Goal: Obtain resource: Obtain resource

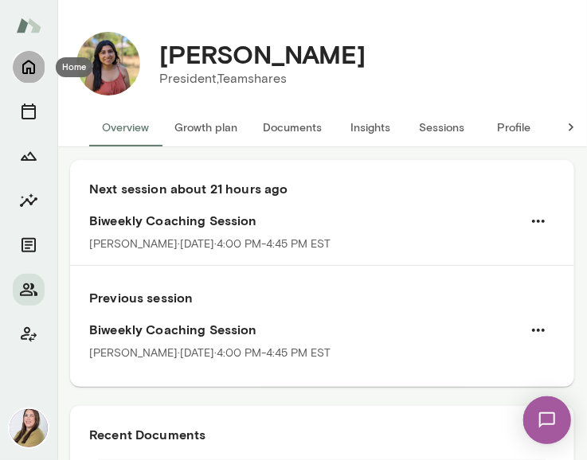
click at [25, 57] on button "Home" at bounding box center [29, 67] width 32 height 32
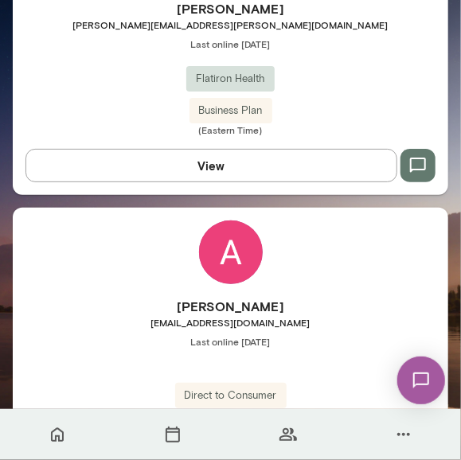
scroll to position [876, 0]
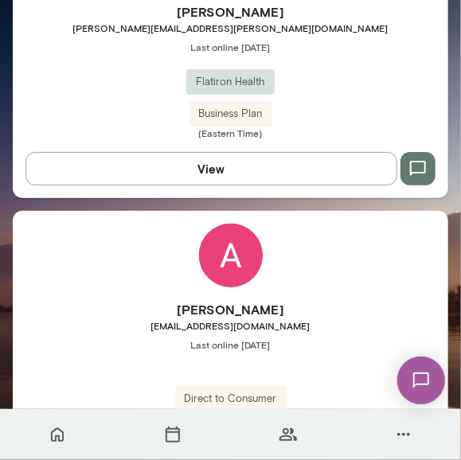
click at [220, 257] on img at bounding box center [231, 256] width 64 height 64
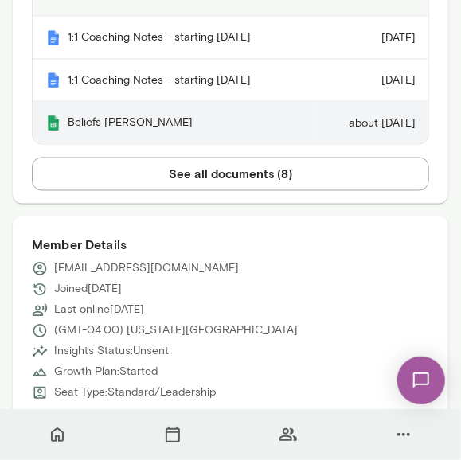
scroll to position [318, 0]
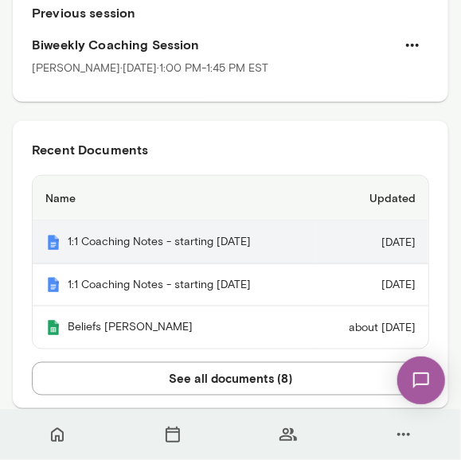
click at [210, 240] on th "1:1 Coaching Notes - starting [DATE]" at bounding box center [174, 242] width 283 height 43
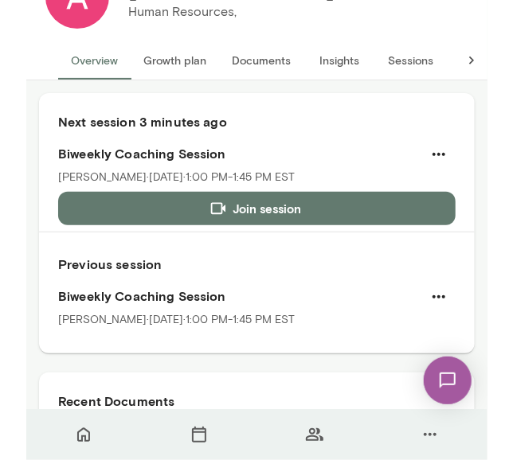
scroll to position [0, 0]
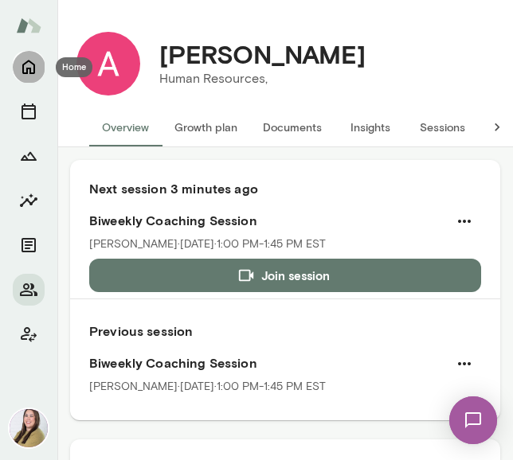
click at [32, 64] on icon "Home" at bounding box center [28, 66] width 19 height 19
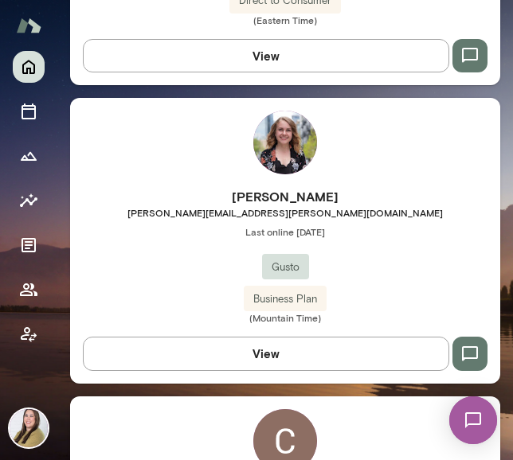
scroll to position [1353, 0]
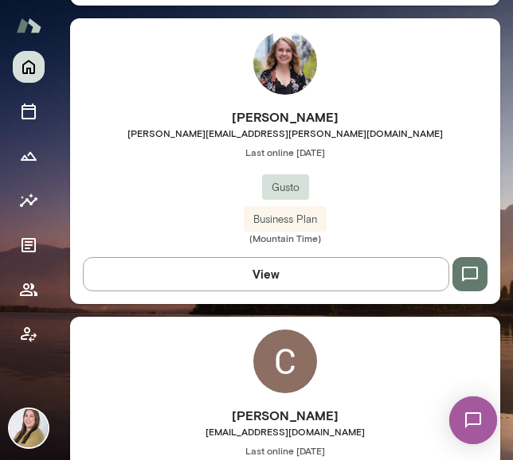
click at [292, 71] on img at bounding box center [285, 63] width 64 height 64
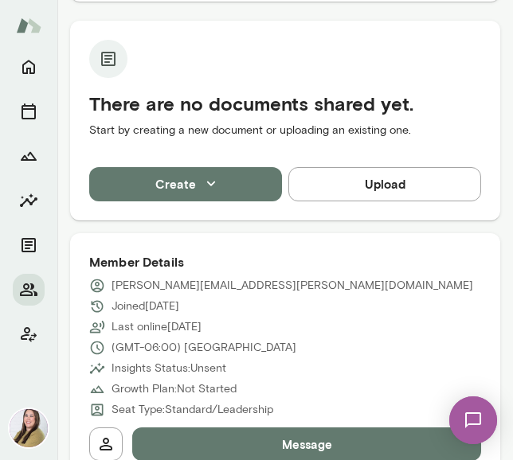
scroll to position [398, 0]
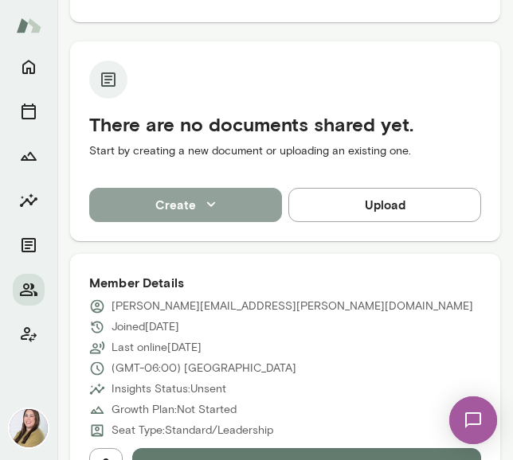
click at [250, 205] on button "Create" at bounding box center [185, 204] width 193 height 33
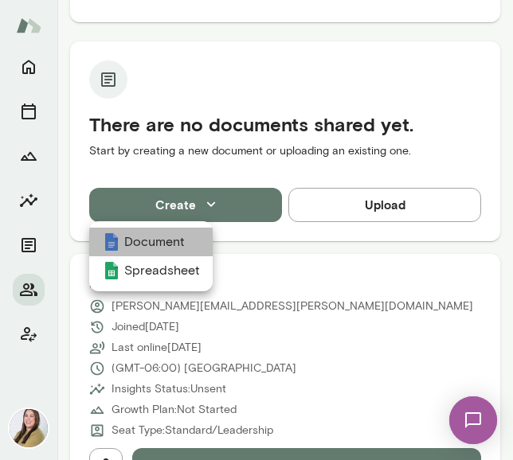
click at [158, 244] on li "Document" at bounding box center [150, 242] width 123 height 29
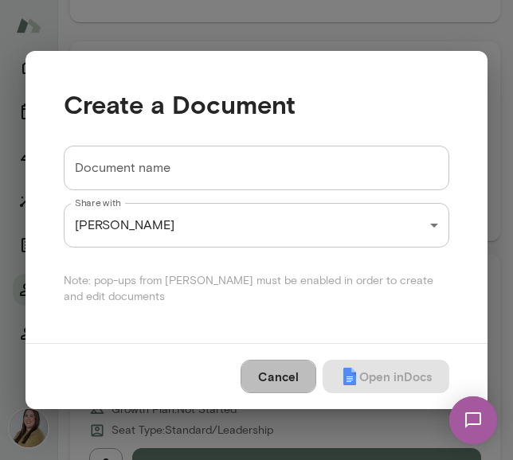
click at [264, 372] on button "Cancel" at bounding box center [278, 376] width 76 height 33
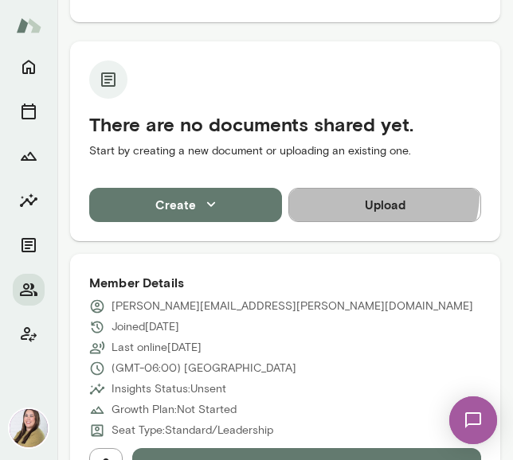
click at [366, 193] on button "Upload" at bounding box center [384, 204] width 193 height 33
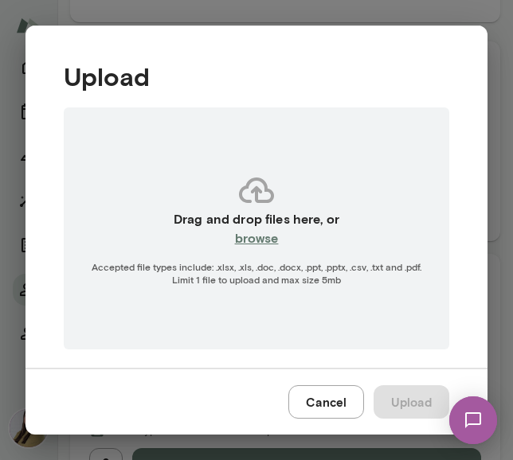
scroll to position [0, 0]
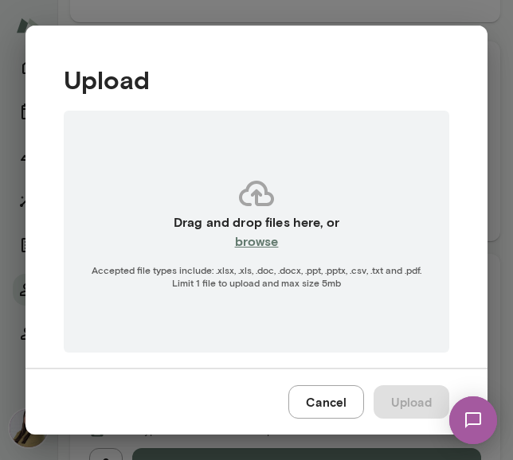
click at [338, 411] on button "Cancel" at bounding box center [326, 401] width 76 height 33
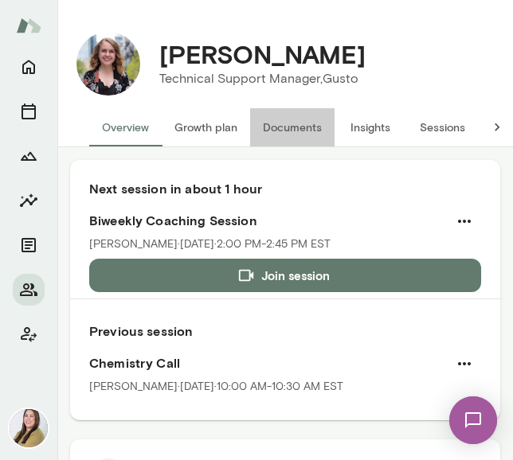
click at [266, 123] on button "Documents" at bounding box center [292, 127] width 84 height 38
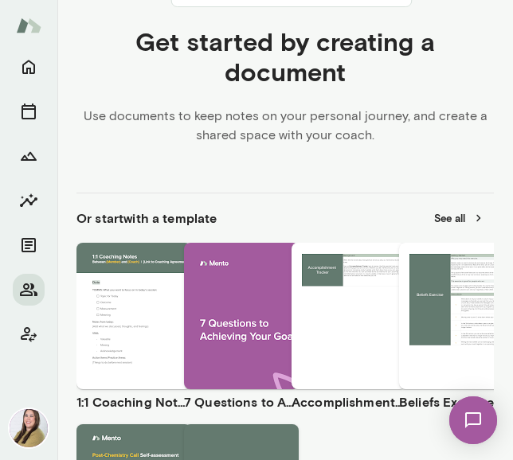
scroll to position [716, 0]
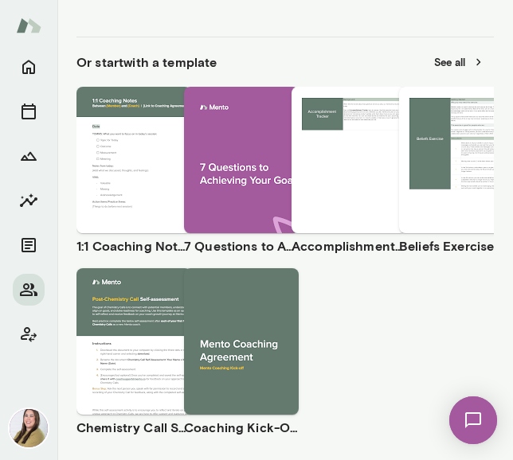
click at [124, 147] on span "Use template" at bounding box center [144, 146] width 58 height 13
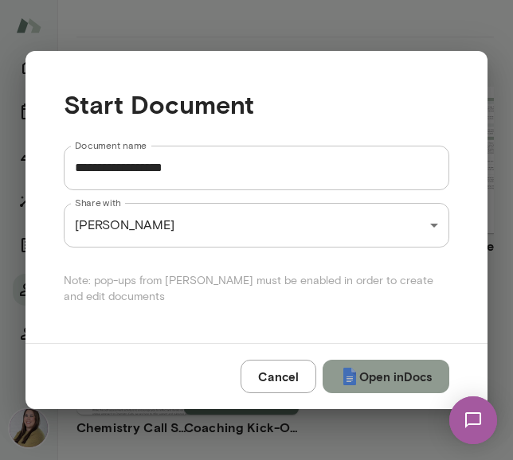
click at [347, 384] on img "submit" at bounding box center [349, 376] width 19 height 19
